Goal: Task Accomplishment & Management: Use online tool/utility

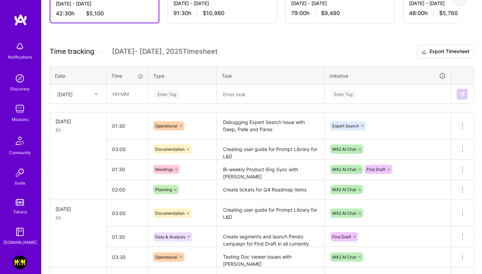
scroll to position [154, 0]
click at [124, 89] on input "text" at bounding box center [127, 94] width 41 height 18
type input "04:00"
click at [166, 87] on div "Enter Tag" at bounding box center [183, 94] width 68 height 18
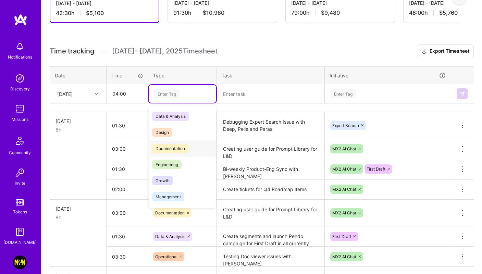
click at [173, 150] on span "Documentation" at bounding box center [170, 148] width 36 height 9
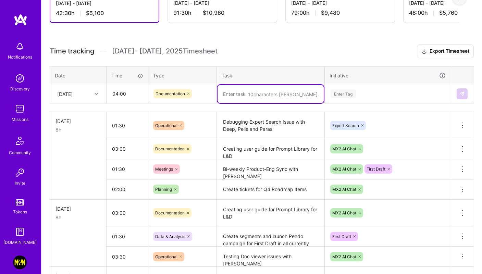
click at [241, 94] on textarea at bounding box center [271, 94] width 106 height 18
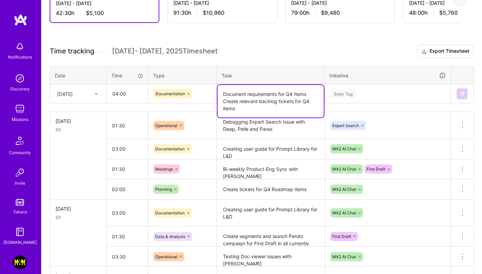
type textarea "Document requirements for Q4 Items Create relevant backlog tickets for Q4 items"
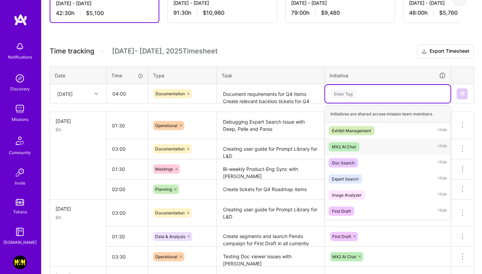
click at [341, 149] on div "MX2 AI Chat" at bounding box center [344, 146] width 24 height 7
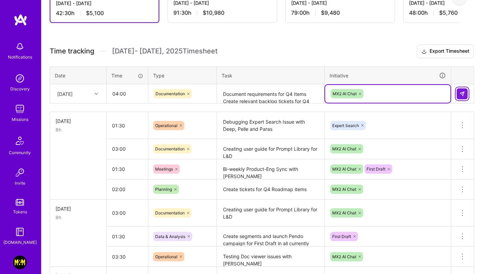
click at [461, 96] on img at bounding box center [462, 93] width 5 height 5
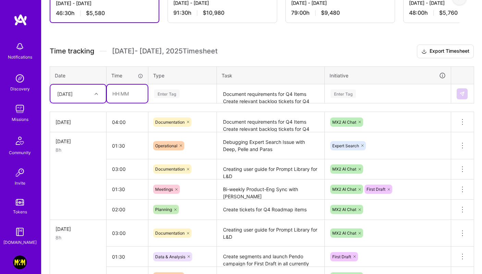
click at [114, 93] on input "text" at bounding box center [127, 94] width 41 height 18
type input "01:00"
click at [178, 93] on div "Enter Tag" at bounding box center [166, 93] width 25 height 11
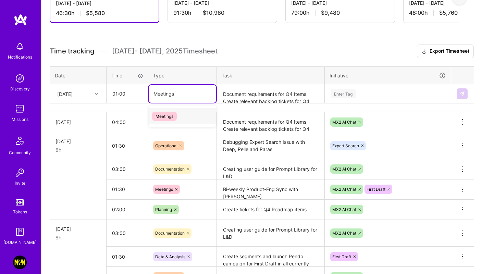
type input "Meetings"
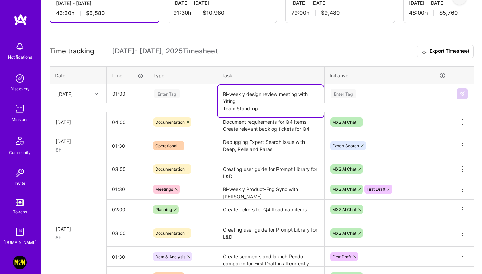
type textarea "Bi-weekly design review meeting with Yiting Team Stand-up"
click at [362, 95] on div "Enter Tag" at bounding box center [388, 93] width 116 height 9
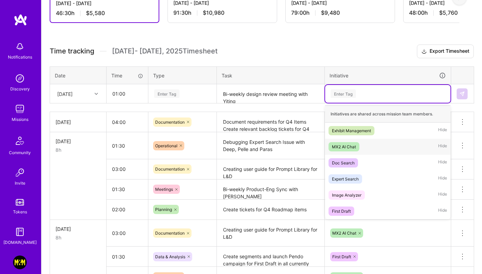
click at [338, 147] on div "MX2 AI Chat" at bounding box center [344, 146] width 24 height 7
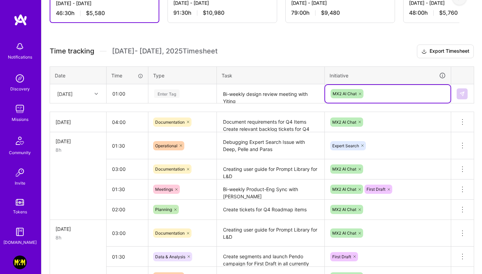
click at [416, 90] on div "MX2 AI Chat" at bounding box center [388, 93] width 116 height 11
click at [463, 92] on img at bounding box center [462, 93] width 5 height 5
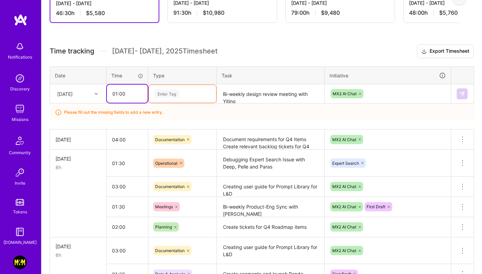
click at [129, 92] on input "01:00" at bounding box center [127, 94] width 41 height 18
click at [186, 92] on div "Enter Tag" at bounding box center [183, 93] width 58 height 9
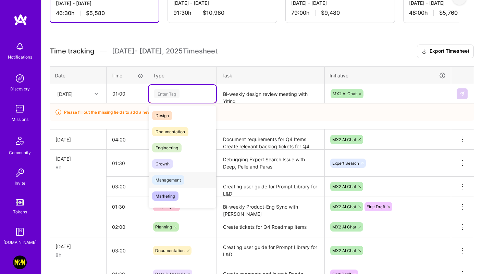
scroll to position [53, 0]
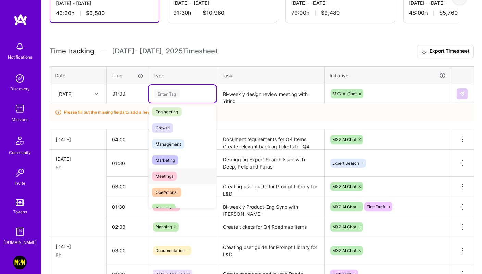
click at [170, 173] on span "Meetings" at bounding box center [164, 176] width 25 height 9
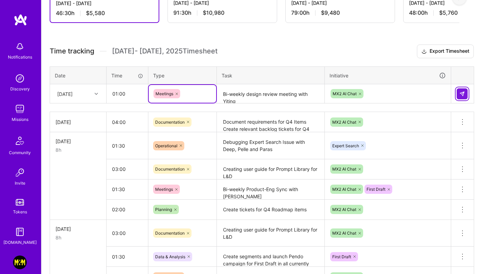
click at [467, 95] on button at bounding box center [462, 93] width 11 height 11
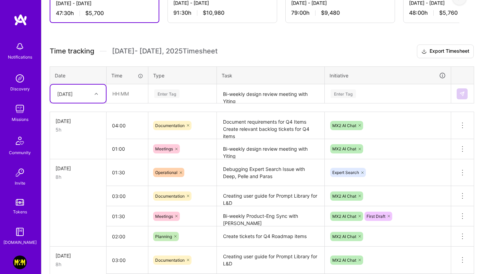
type input "3"
click at [93, 94] on div at bounding box center [97, 93] width 11 height 9
click at [127, 93] on input "text" at bounding box center [127, 94] width 41 height 18
type input "03:00"
click at [177, 94] on div "Enter Tag" at bounding box center [166, 93] width 25 height 11
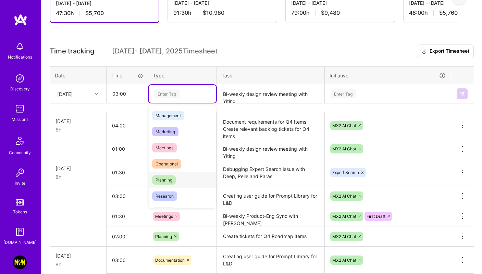
scroll to position [135, 0]
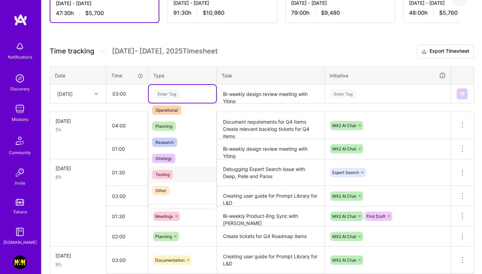
click at [170, 177] on span "Testing" at bounding box center [162, 174] width 21 height 9
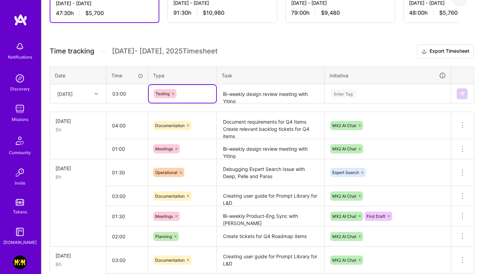
click at [241, 83] on th "Task" at bounding box center [271, 75] width 108 height 18
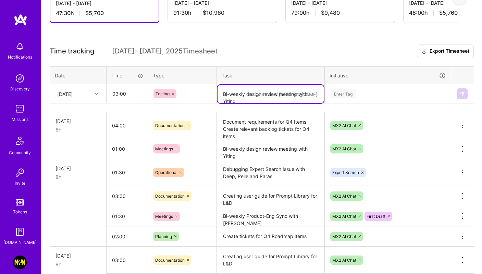
click at [243, 92] on textarea "Bi-weekly design review meeting with Yiting Team Stand-up" at bounding box center [271, 94] width 106 height 18
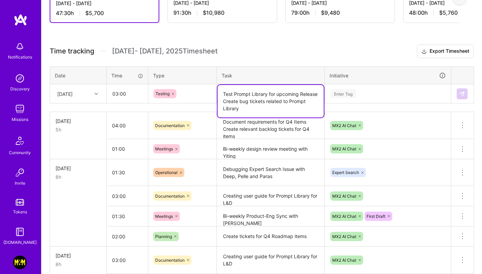
type textarea "Test Prompt Library for upcoming Release Create bug tickets related to Prompt L…"
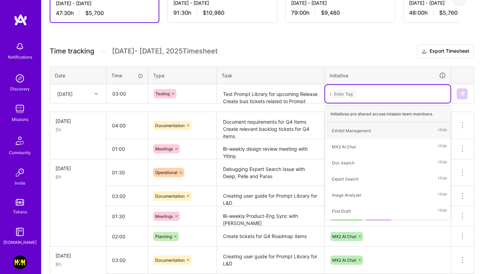
type input "mx"
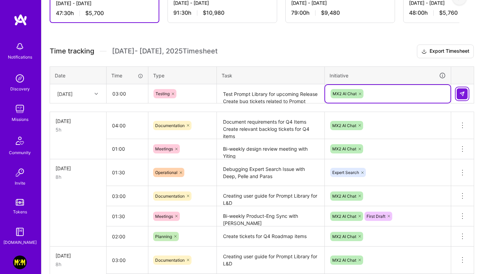
click at [464, 90] on button at bounding box center [462, 93] width 11 height 11
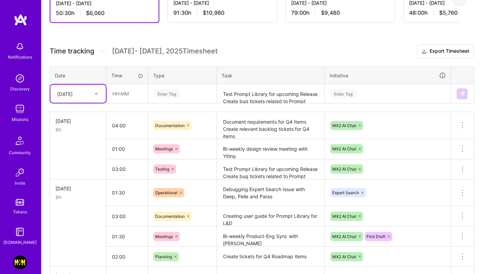
click at [285, 34] on div "Active [DATE] - [DATE] 50:30 h $6,060 Invoiced [DATE] - [DATE] 91:30 h $10,980 …" at bounding box center [261, 276] width 441 height 624
click at [304, 41] on div "Active [DATE] - [DATE] 50:30 h $6,060 Invoiced [DATE] - [DATE] 91:30 h $10,980 …" at bounding box center [261, 276] width 441 height 624
click at [302, 33] on div "Active [DATE] - [DATE] 50:30 h $6,060 Invoiced [DATE] - [DATE] 91:30 h $10,980 …" at bounding box center [261, 276] width 441 height 624
click at [264, 51] on h3 "Time tracking [DATE] - [DATE] Timesheet Export Timesheet" at bounding box center [262, 52] width 424 height 14
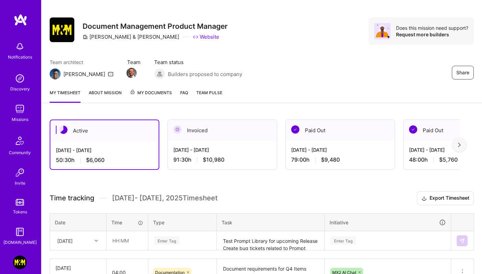
scroll to position [0, 0]
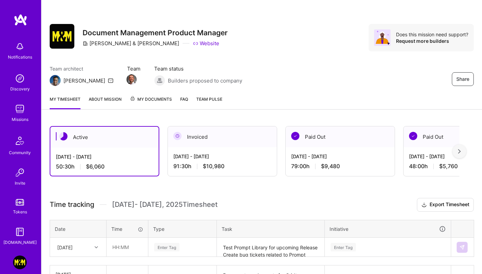
click at [237, 17] on div "Share Document Management Product Manager [PERSON_NAME] & [PERSON_NAME] Website…" at bounding box center [261, 45] width 441 height 90
click at [20, 110] on img at bounding box center [20, 109] width 14 height 14
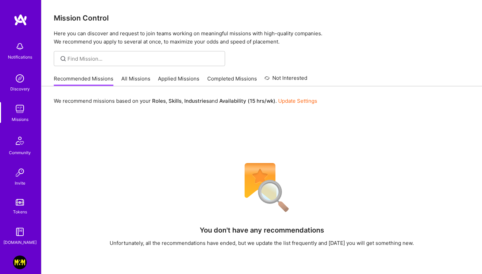
click at [133, 77] on link "All Missions" at bounding box center [135, 80] width 29 height 11
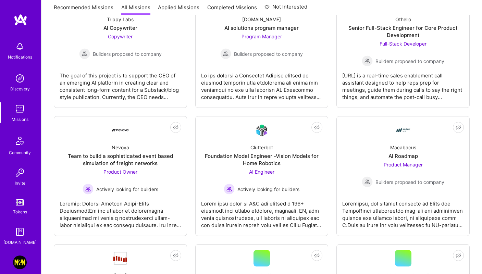
scroll to position [669, 0]
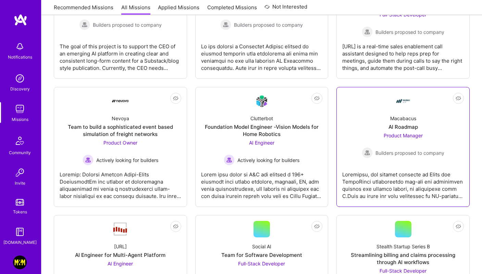
click at [372, 105] on link "Not Interested Macabacus AI Roadmap Product Manager Builders proposed to company" at bounding box center [403, 147] width 122 height 108
